Goal: Transaction & Acquisition: Obtain resource

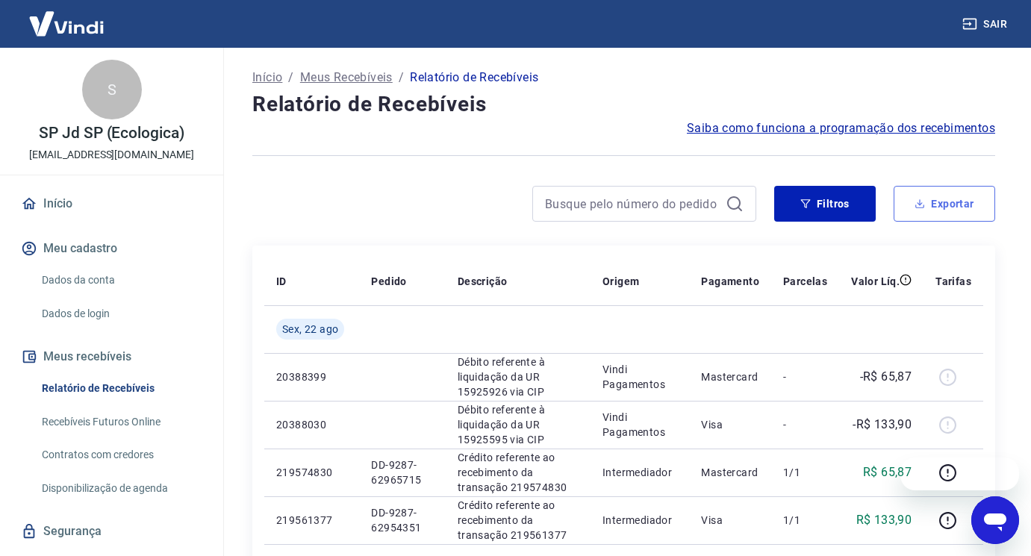
click at [918, 208] on icon "button" at bounding box center [920, 204] width 10 height 10
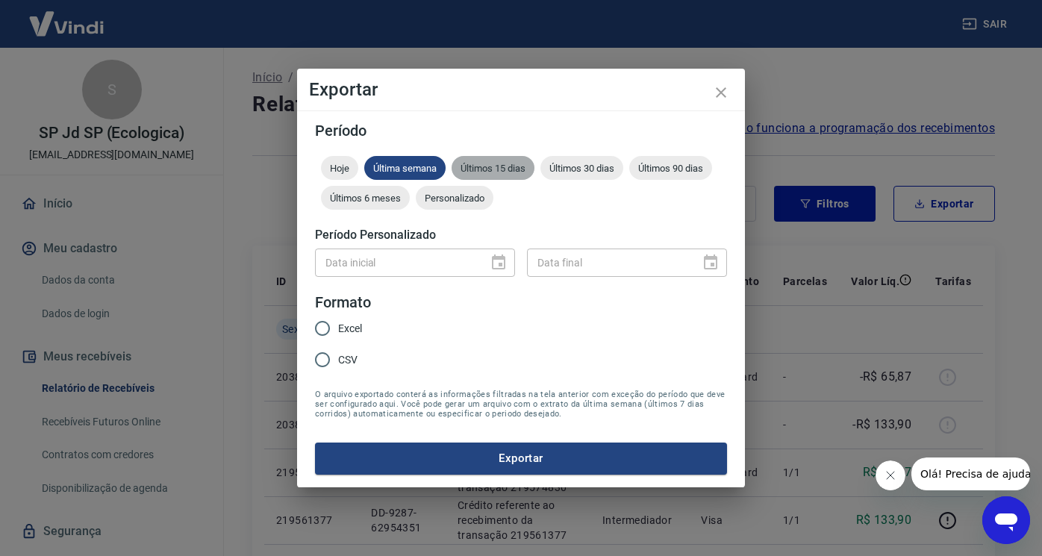
click at [481, 165] on span "Últimos 15 dias" at bounding box center [493, 168] width 83 height 11
click at [356, 325] on span "Excel" at bounding box center [350, 329] width 24 height 16
click at [338, 325] on input "Excel" at bounding box center [322, 328] width 31 height 31
radio input "true"
click at [412, 455] on button "Exportar" at bounding box center [521, 458] width 412 height 31
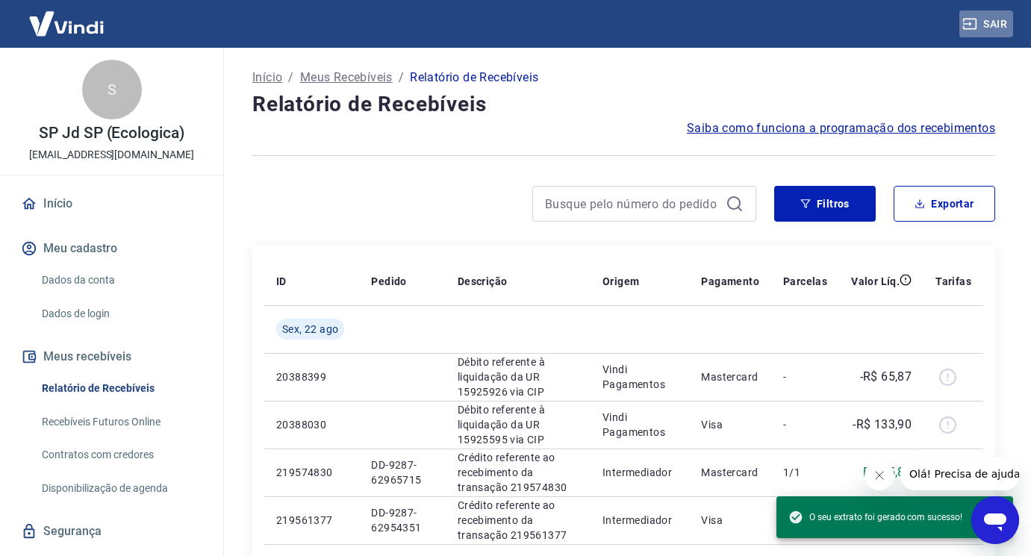
click at [994, 22] on button "Sair" at bounding box center [986, 24] width 54 height 28
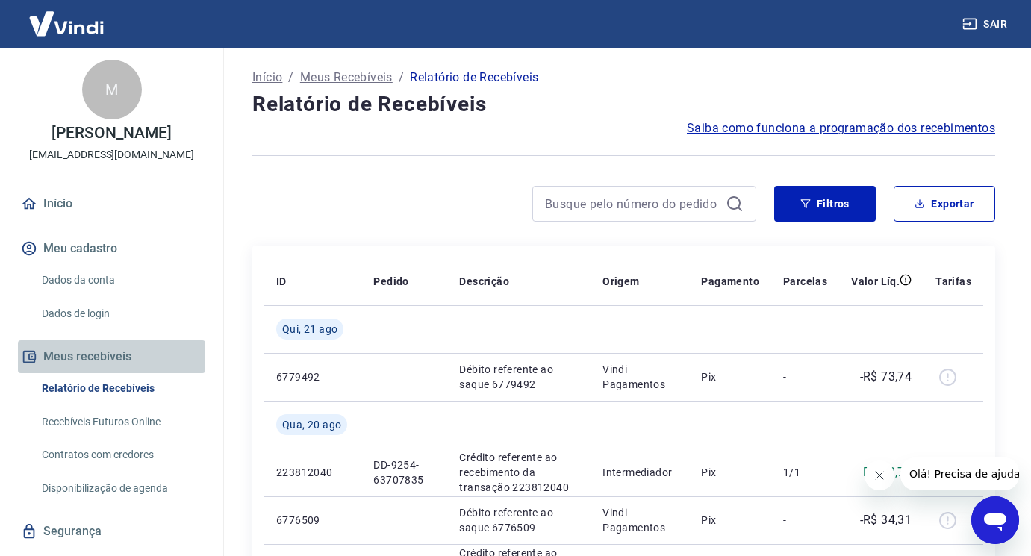
click at [138, 355] on button "Meus recebíveis" at bounding box center [111, 356] width 187 height 33
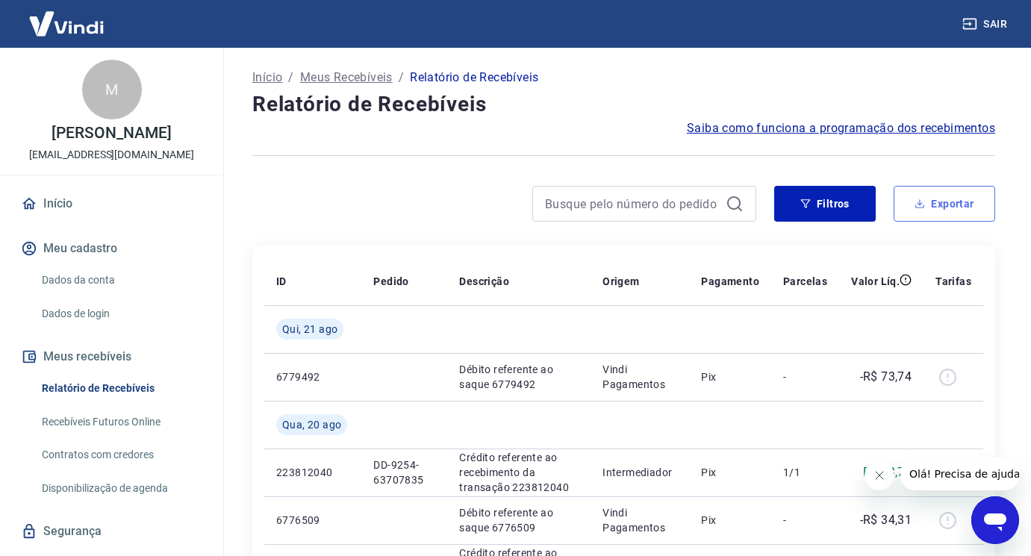
click at [932, 187] on button "Exportar" at bounding box center [945, 204] width 102 height 36
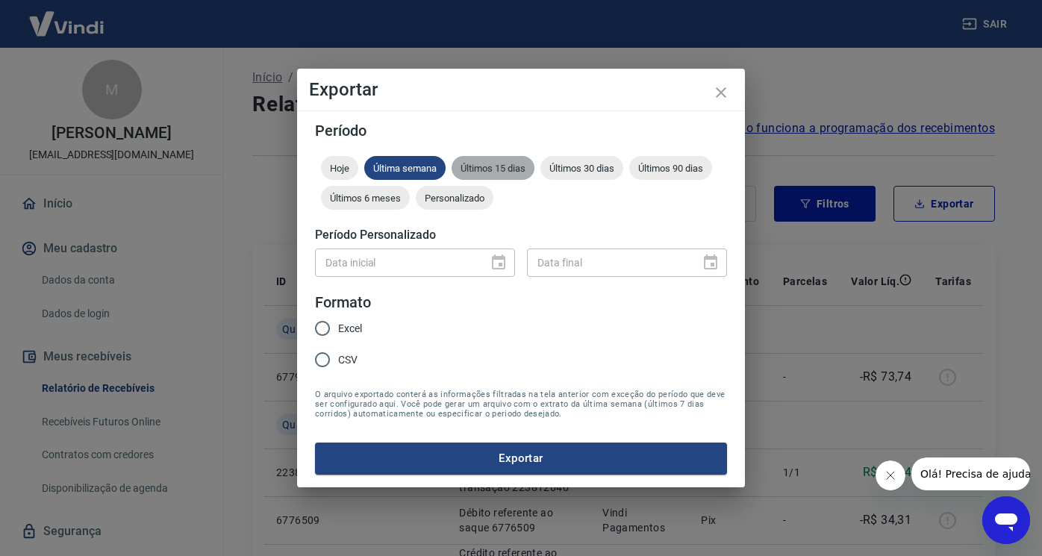
drag, startPoint x: 500, startPoint y: 166, endPoint x: 505, endPoint y: 183, distance: 18.2
click at [501, 166] on span "Últimos 15 dias" at bounding box center [493, 168] width 83 height 11
drag, startPoint x: 323, startPoint y: 329, endPoint x: 370, endPoint y: 346, distance: 49.8
click at [326, 329] on input "Excel" at bounding box center [322, 328] width 31 height 31
radio input "true"
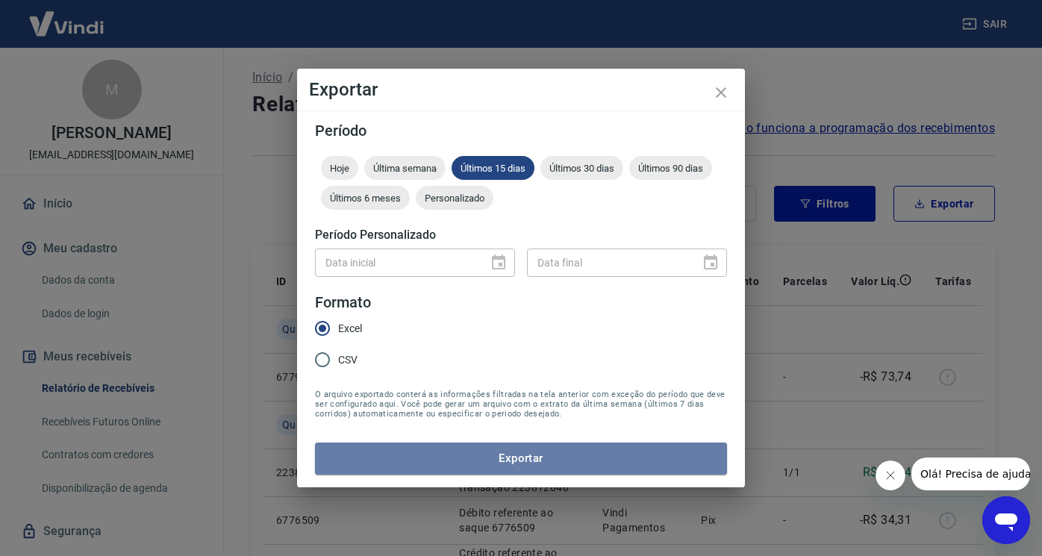
drag, startPoint x: 456, startPoint y: 469, endPoint x: 474, endPoint y: 461, distance: 19.4
click at [457, 469] on button "Exportar" at bounding box center [521, 458] width 412 height 31
